Goal: Check status: Check status

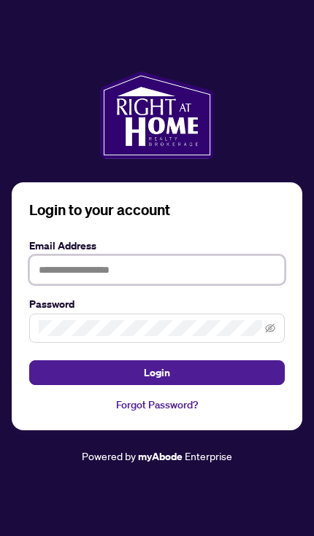
click at [48, 285] on input "text" at bounding box center [156, 269] width 255 height 29
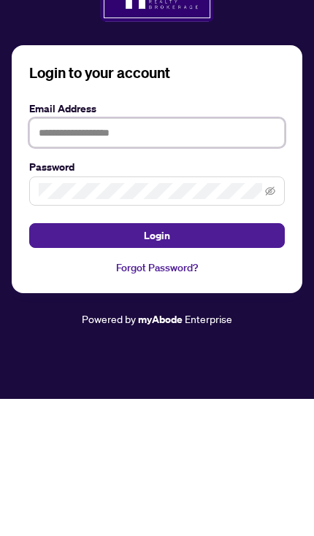
type input "**********"
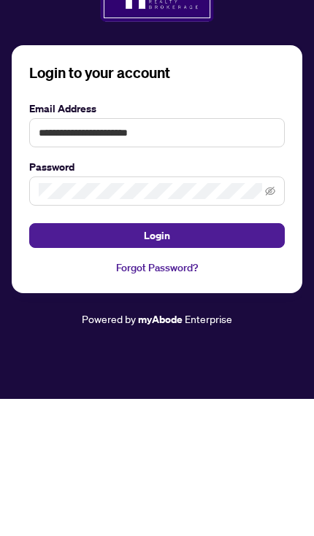
click at [157, 360] on button "Login" at bounding box center [156, 372] width 255 height 25
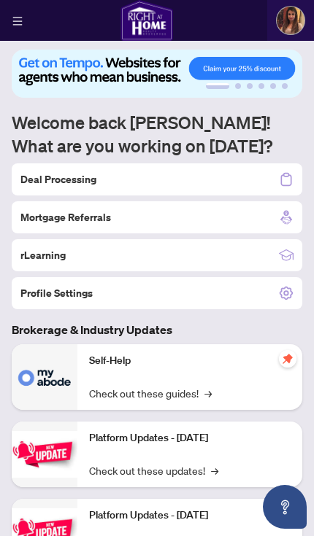
click at [276, 179] on div "Deal Processing" at bounding box center [157, 179] width 290 height 32
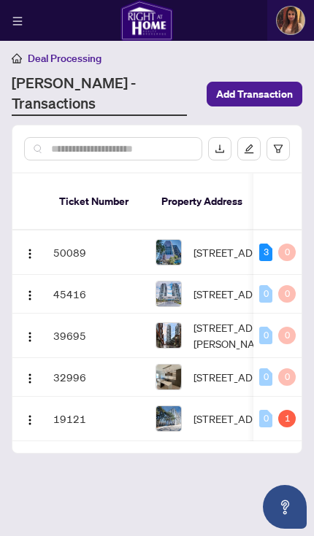
click at [99, 231] on td "50089" at bounding box center [98, 253] width 102 height 45
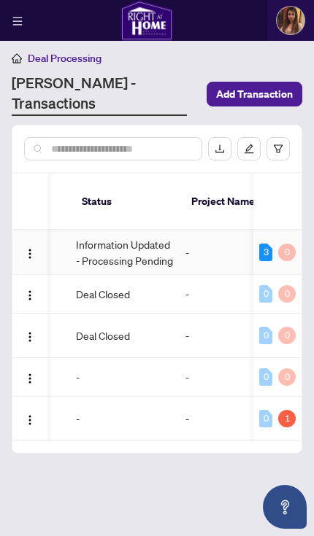
click at [116, 231] on td "Information Updated - Processing Pending" at bounding box center [124, 253] width 109 height 45
click at [22, 241] on button "button" at bounding box center [29, 252] width 23 height 23
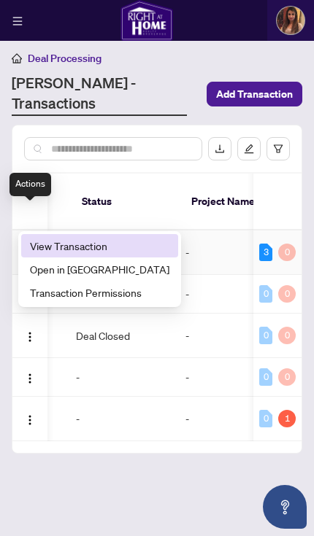
click at [48, 255] on li "View Transaction" at bounding box center [99, 245] width 157 height 23
